Goal: Information Seeking & Learning: Learn about a topic

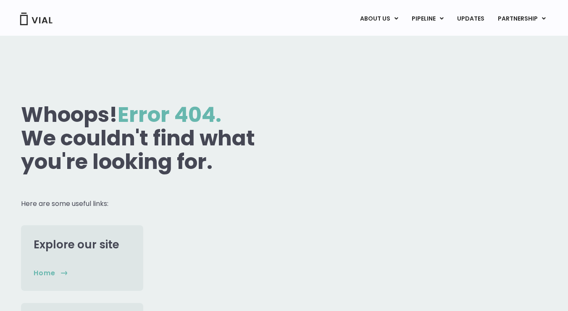
click at [45, 22] on img at bounding box center [36, 19] width 34 height 13
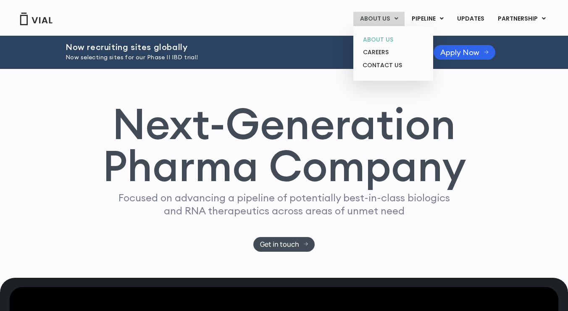
click at [383, 40] on link "ABOUT US" at bounding box center [393, 39] width 74 height 13
